Goal: Find specific page/section: Find specific page/section

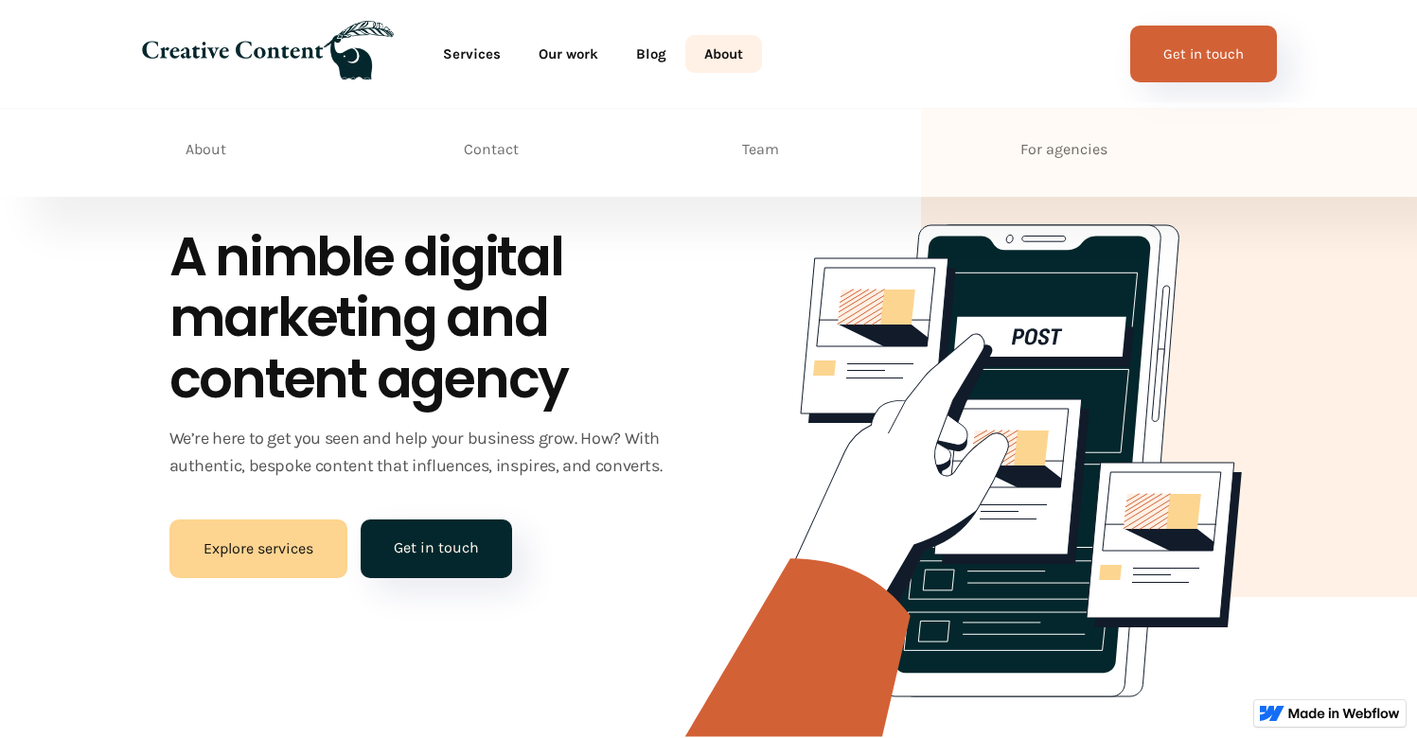
click at [722, 48] on link "About" at bounding box center [723, 54] width 77 height 38
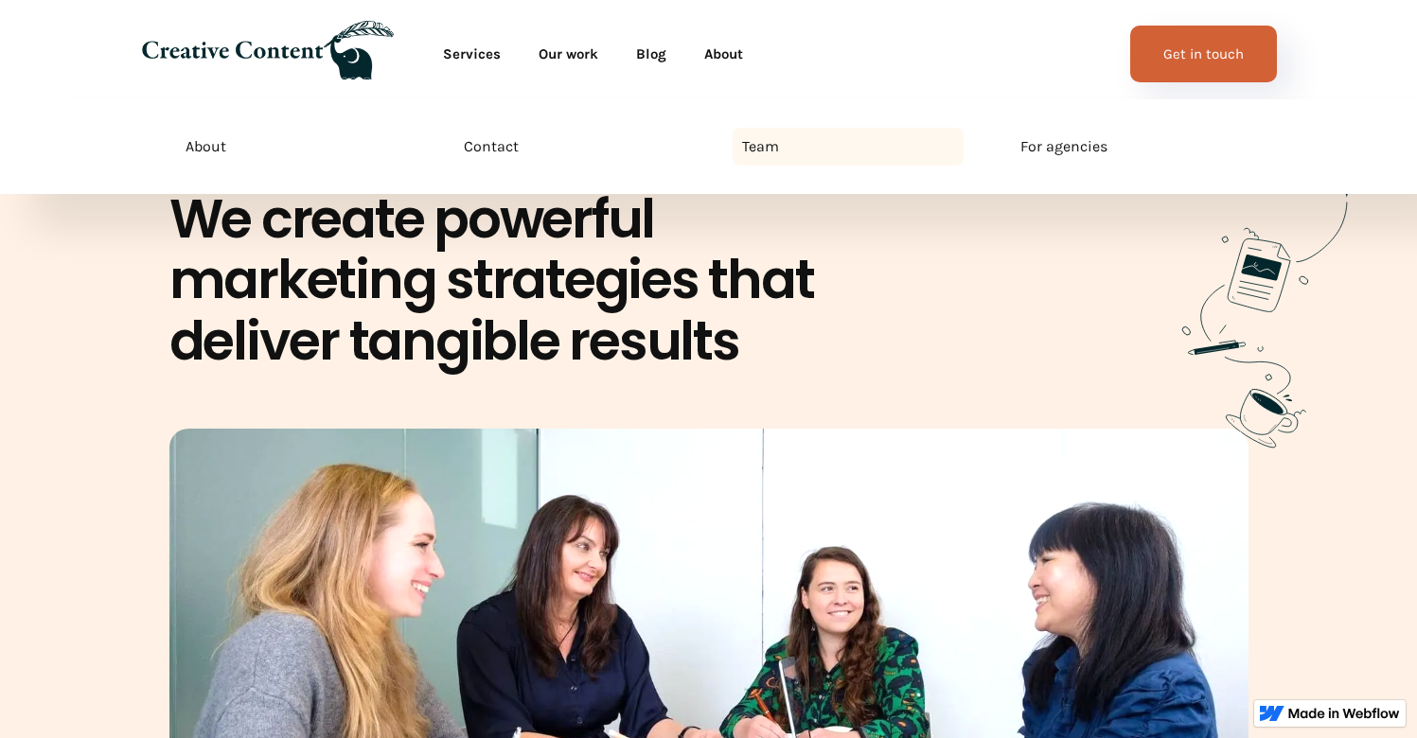
click at [770, 154] on div "Team" at bounding box center [760, 146] width 37 height 23
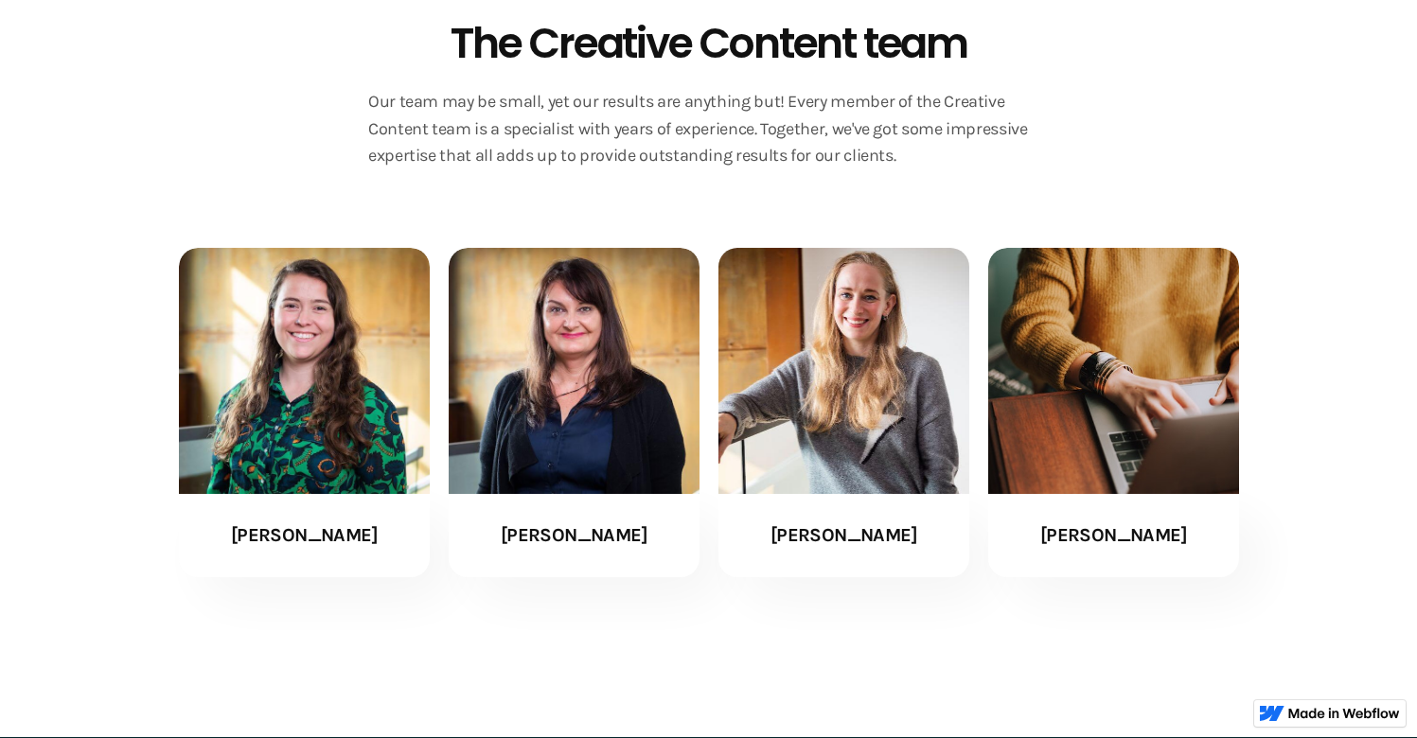
scroll to position [4085, 0]
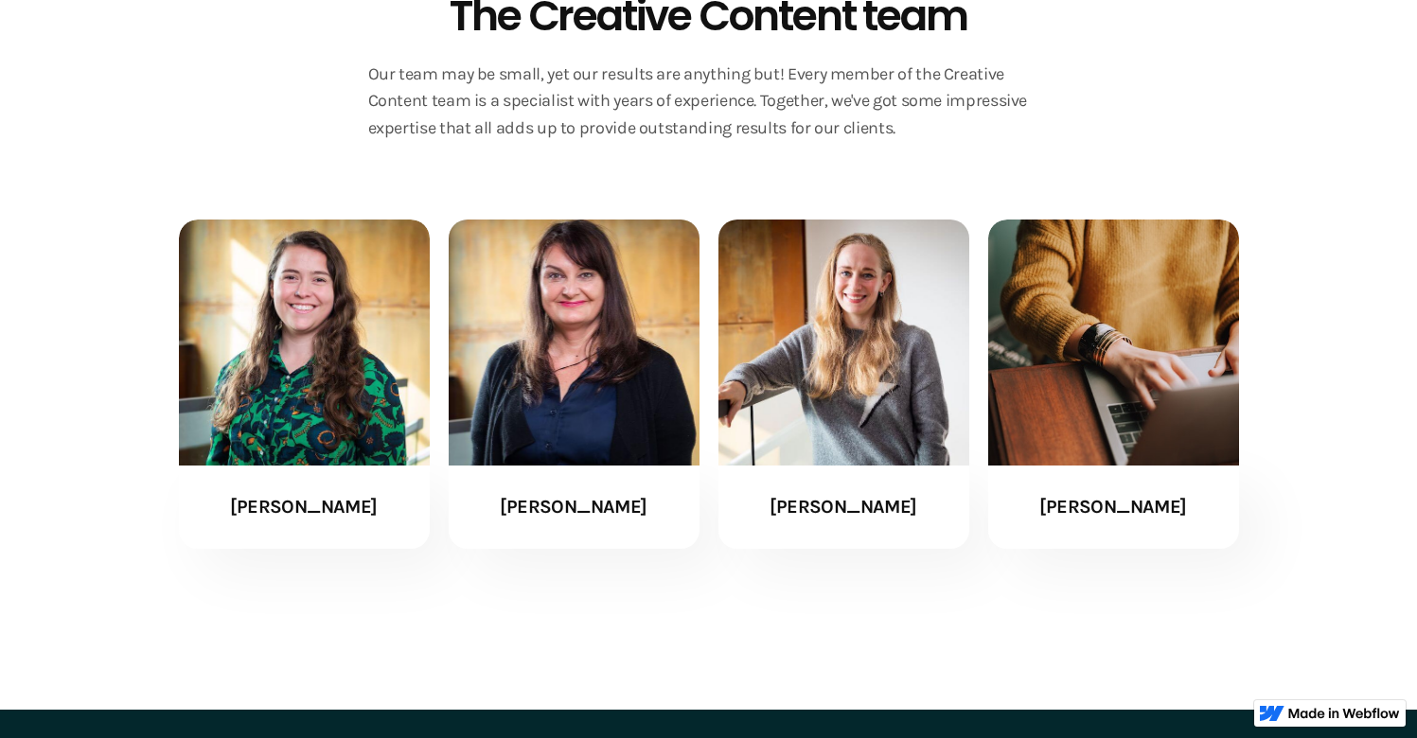
click at [622, 312] on img at bounding box center [573, 342] width 274 height 269
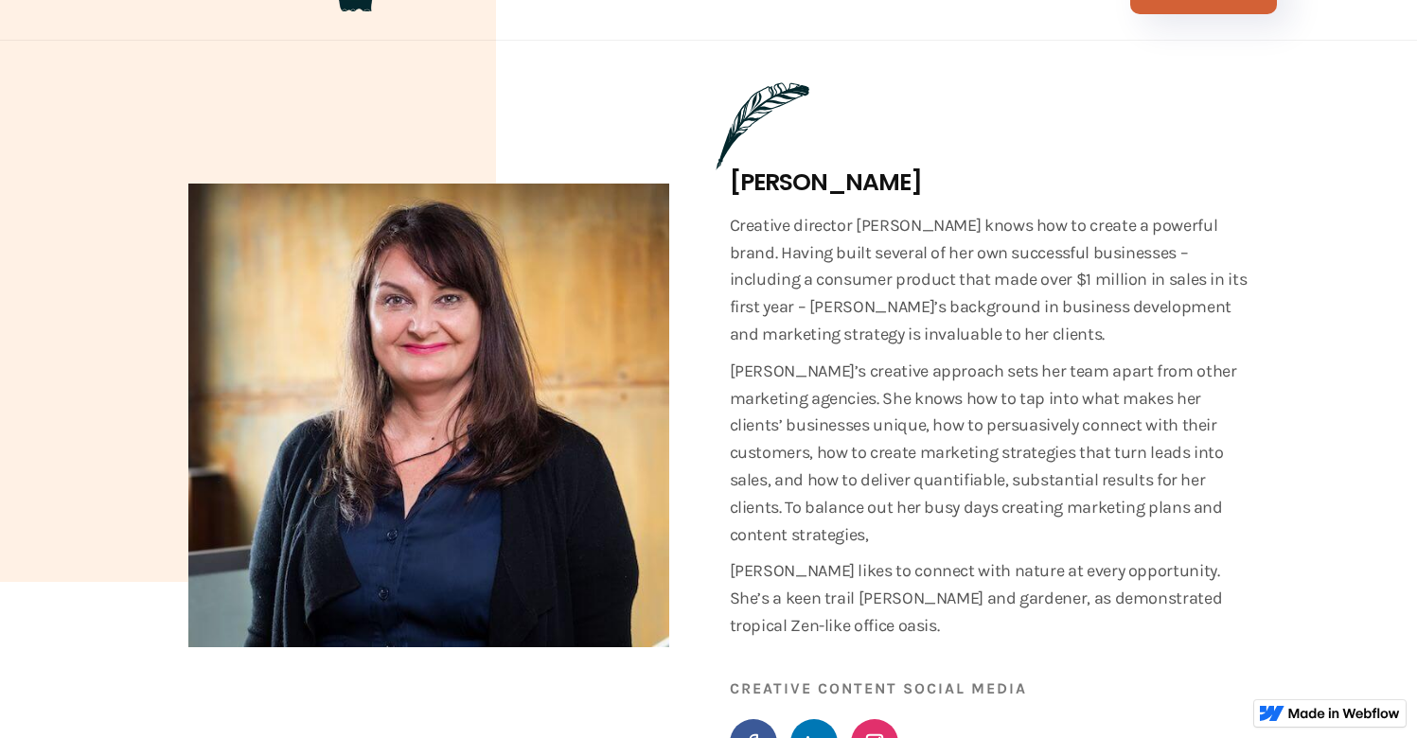
scroll to position [166, 0]
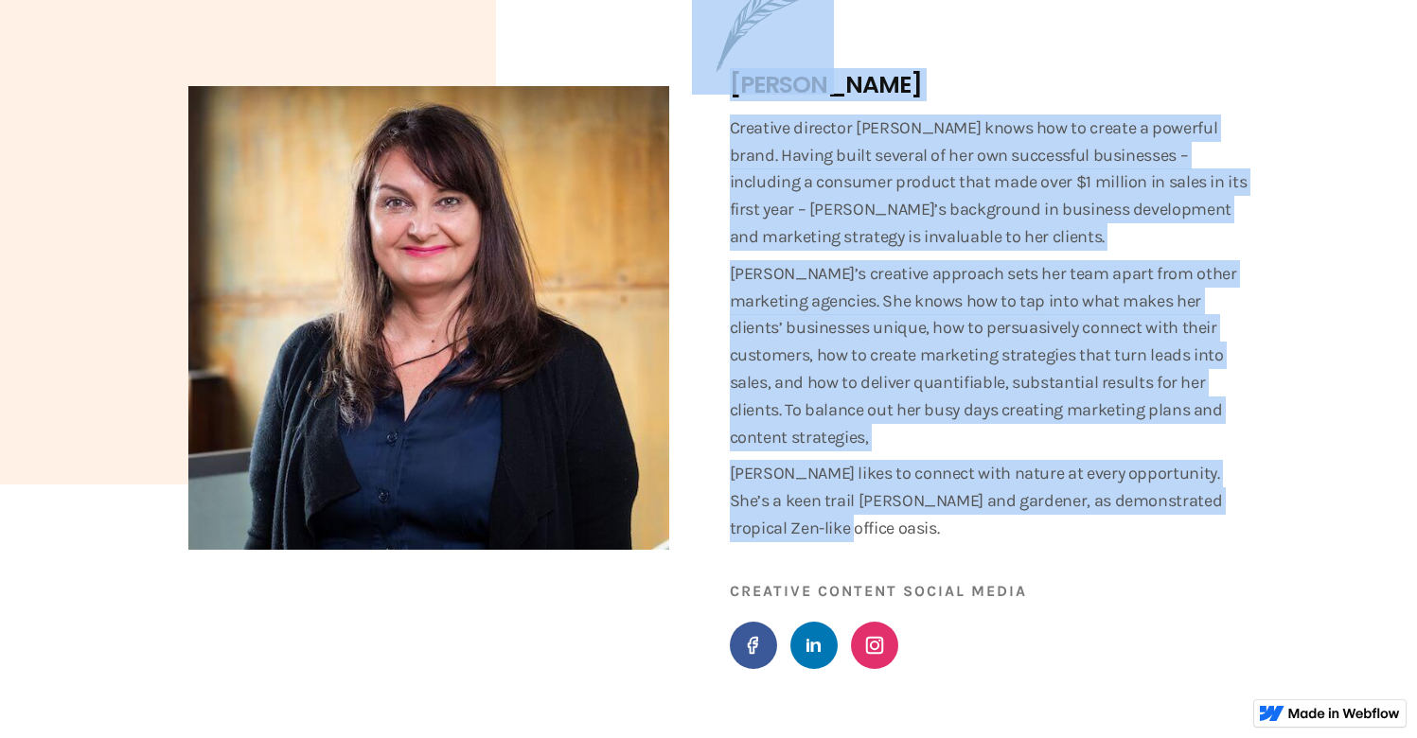
drag, startPoint x: 838, startPoint y: 519, endPoint x: 733, endPoint y: 77, distance: 454.3
click at [733, 77] on div "[PERSON_NAME] Creative director [PERSON_NAME] knows how to create a powerful br…" at bounding box center [989, 368] width 519 height 602
copy div "[PERSON_NAME] Creative director [PERSON_NAME] knows how to create a powerful br…"
click at [1023, 188] on p "Creative director [PERSON_NAME] knows how to create a powerful brand. Having bu…" at bounding box center [989, 183] width 519 height 136
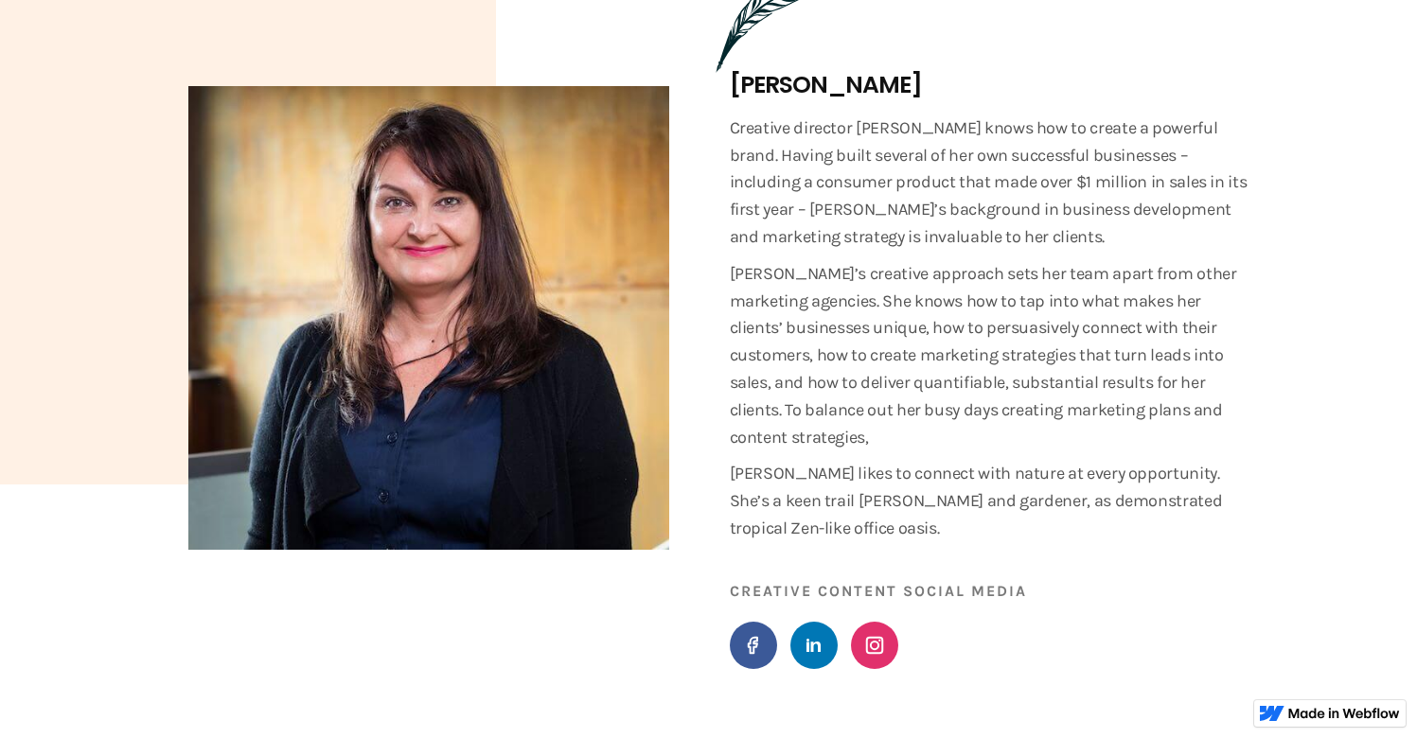
scroll to position [0, 0]
